Goal: Information Seeking & Learning: Find specific page/section

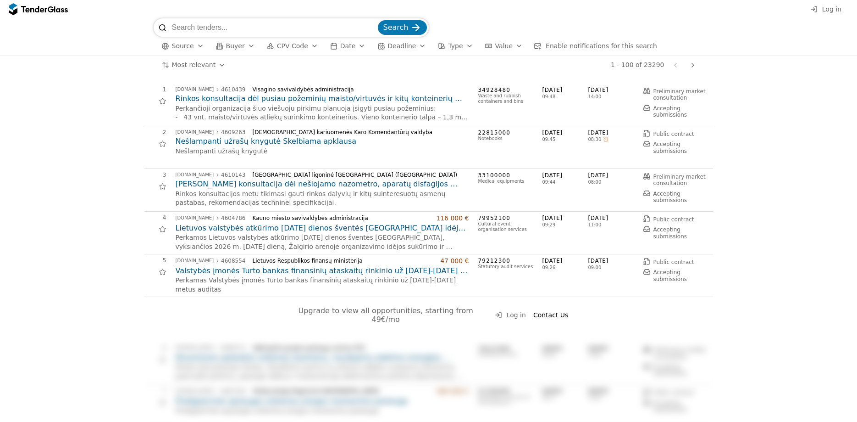
click at [264, 186] on h2 "[PERSON_NAME] konsultacija dėl nešiojamo nazometro, aparatų disfagijos gydymui,…" at bounding box center [323, 184] width 294 height 10
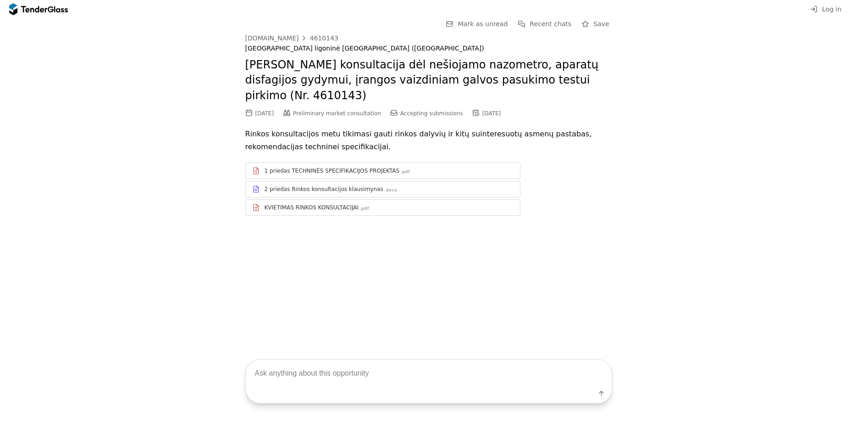
click at [311, 185] on div "2 priedas Rinkos konsultacijos klausimynas" at bounding box center [324, 188] width 119 height 7
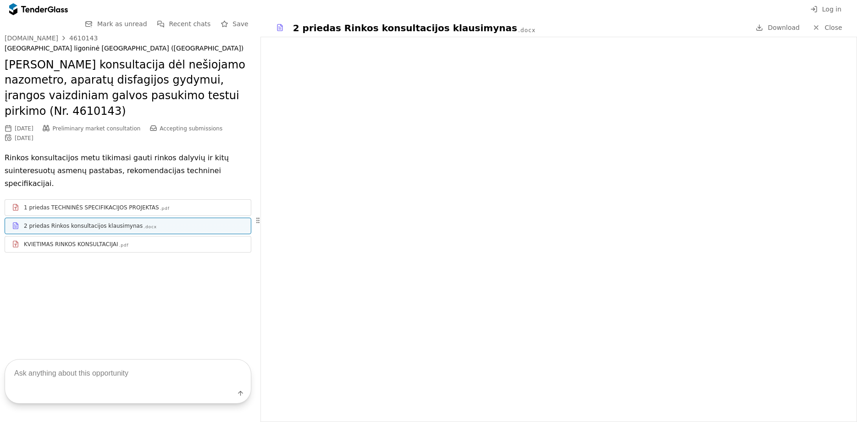
click at [83, 204] on div "1 priedas TECHNINĖS SPECIFIKACIJOS PROJEKTAS" at bounding box center [91, 207] width 135 height 7
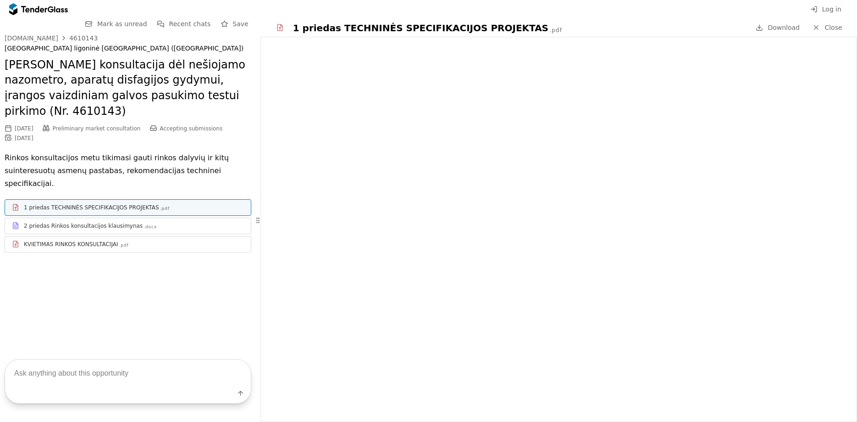
click at [74, 240] on div "KVIETIMAS RINKOS KONSULTACIJAI" at bounding box center [71, 243] width 94 height 7
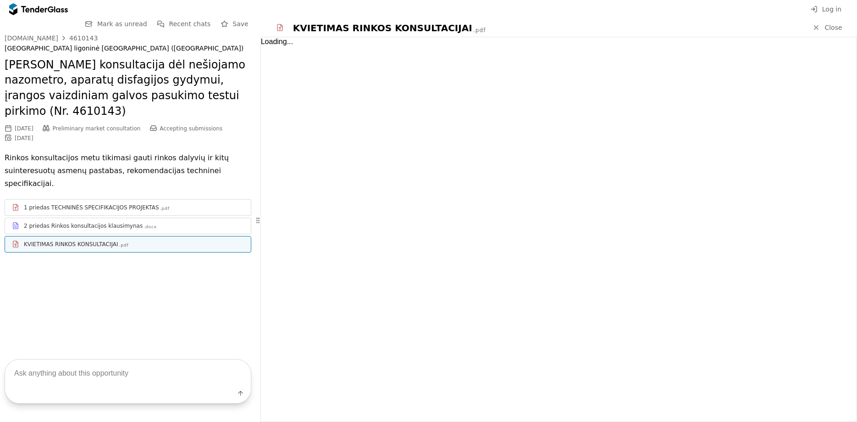
click at [74, 240] on div "KVIETIMAS RINKOS KONSULTACIJAI" at bounding box center [71, 243] width 94 height 7
click at [94, 222] on div "2 priedas Rinkos konsultacijos klausimynas" at bounding box center [83, 225] width 119 height 7
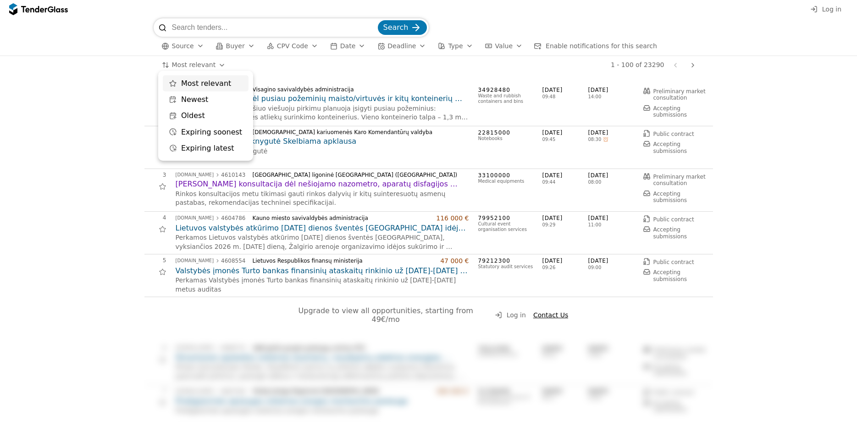
click at [202, 61] on html "Log in Search Source Buyer CPV Code Date Deadline Type Value Enable notificatio…" at bounding box center [428, 211] width 857 height 422
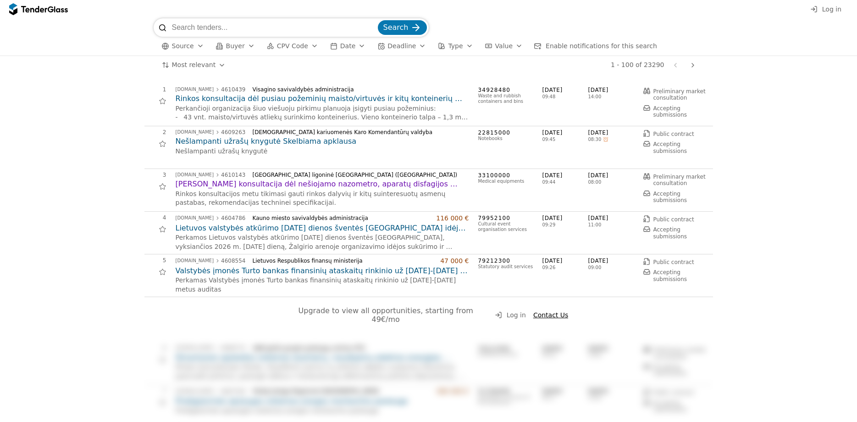
click at [217, 63] on html "Log in Search Source Buyer CPV Code Date Deadline Type Value Enable notificatio…" at bounding box center [428, 211] width 857 height 422
click at [164, 61] on html "Log in Search Source Buyer CPV Code Date Deadline Type Value Enable notificatio…" at bounding box center [428, 211] width 857 height 422
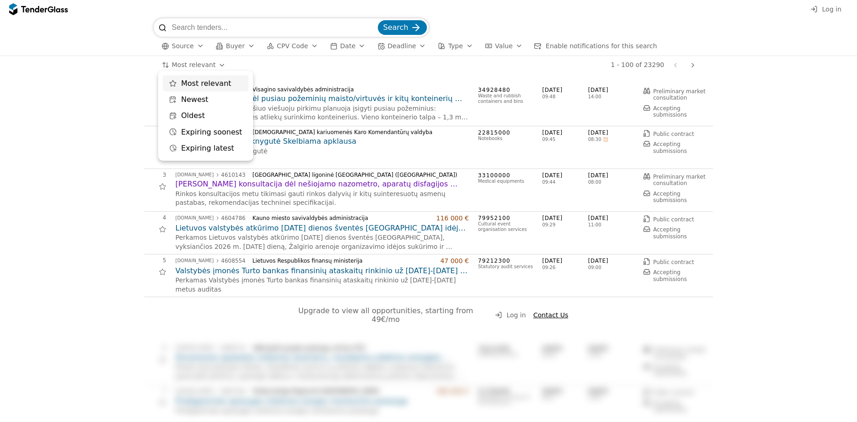
click at [218, 65] on html "Log in Search Source Buyer CPV Code Date Deadline Type Value Enable notificatio…" at bounding box center [428, 211] width 857 height 422
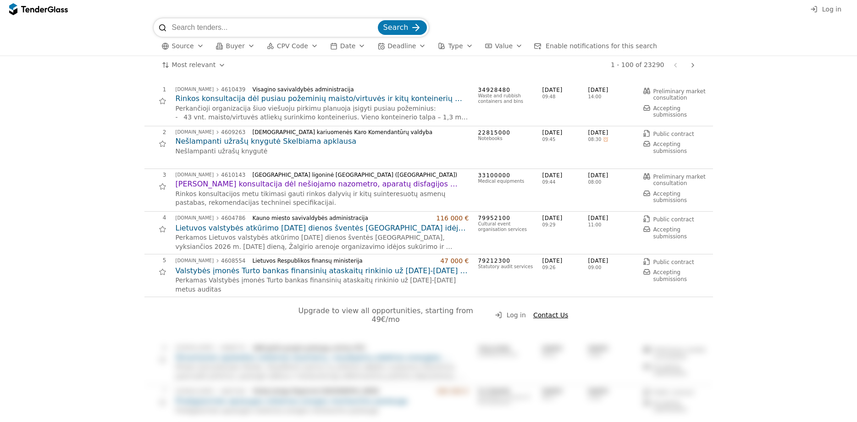
click at [218, 65] on html "Log in Search Source Buyer CPV Code Date Deadline Type Value Enable notificatio…" at bounding box center [428, 211] width 857 height 422
click at [201, 61] on html "Log in Search Source Buyer CPV Code Date Deadline Type Value Enable notificatio…" at bounding box center [428, 211] width 857 height 422
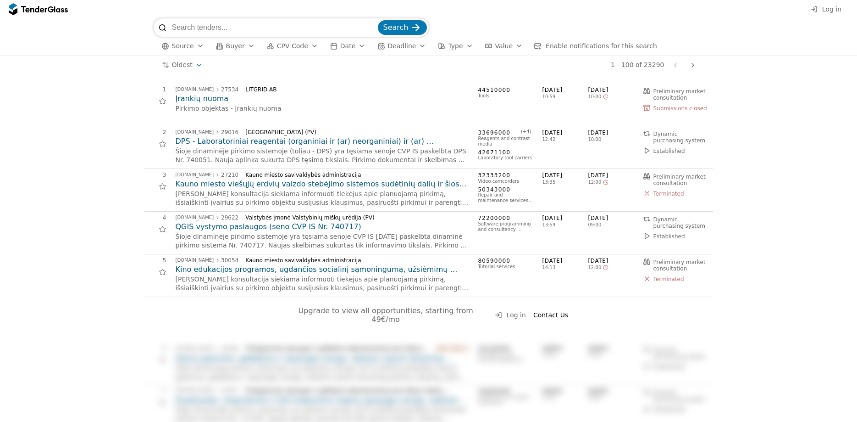
click at [197, 62] on html "Log in Search Source Buyer CPV Code Date Deadline Type Value Enable notificatio…" at bounding box center [428, 211] width 857 height 422
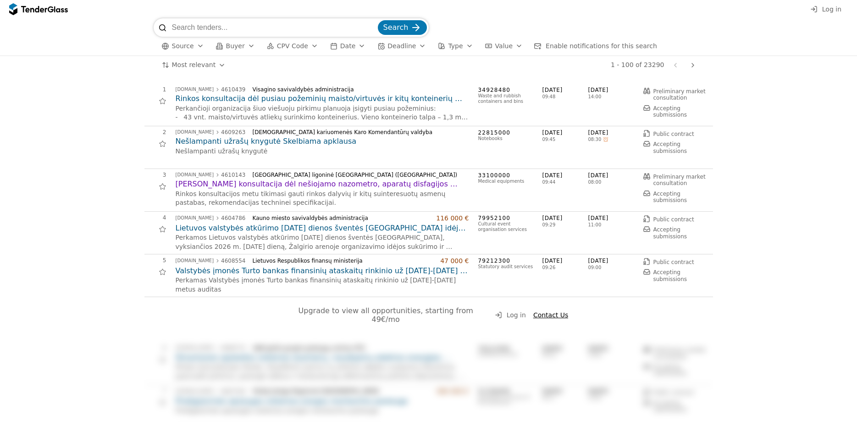
click at [215, 66] on html "Log in Search Source Buyer CPV Code Date Deadline Type Value Enable notificatio…" at bounding box center [428, 211] width 857 height 422
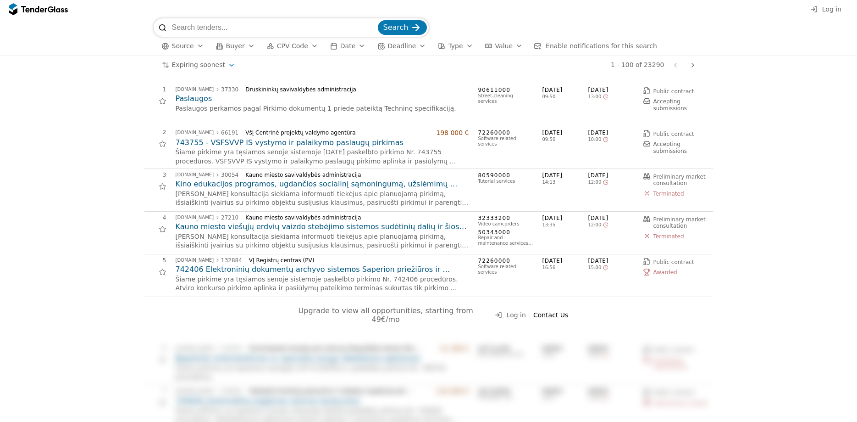
click at [202, 22] on input "search" at bounding box center [274, 27] width 204 height 18
paste input "Kelmės rajono sveikatos centro veiklos modelio diegimas“ Nr.09-023-P-0038 sutar…"
type input "Kelmės rajono sveikatos centro veiklos modelio diegimas“ Nr.09-023-P-0038 sutar…"
click at [378, 20] on button "Search" at bounding box center [402, 27] width 49 height 15
